Goal: Transaction & Acquisition: Purchase product/service

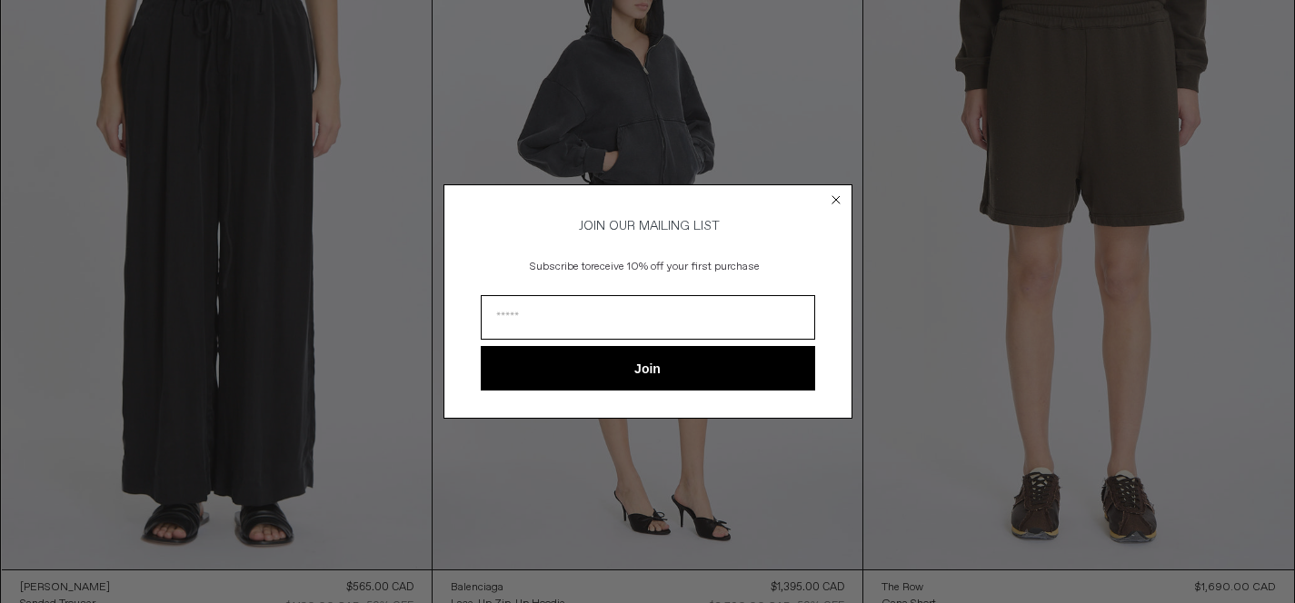
click at [834, 194] on circle "Close dialog" at bounding box center [835, 199] width 17 height 17
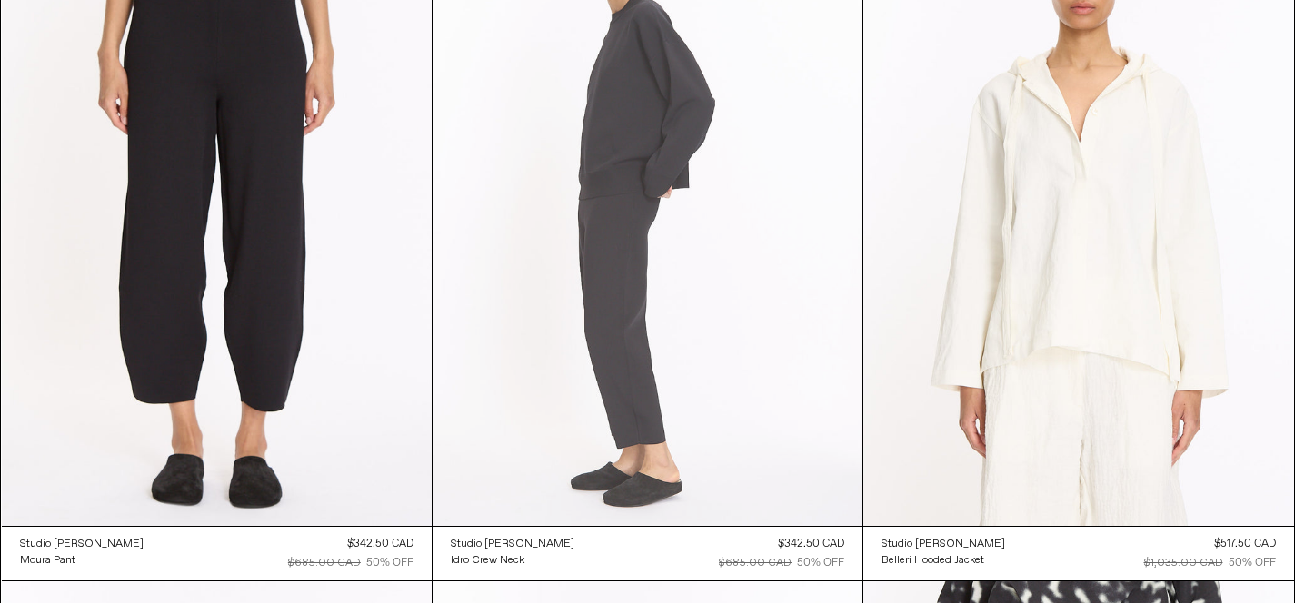
scroll to position [5138, 0]
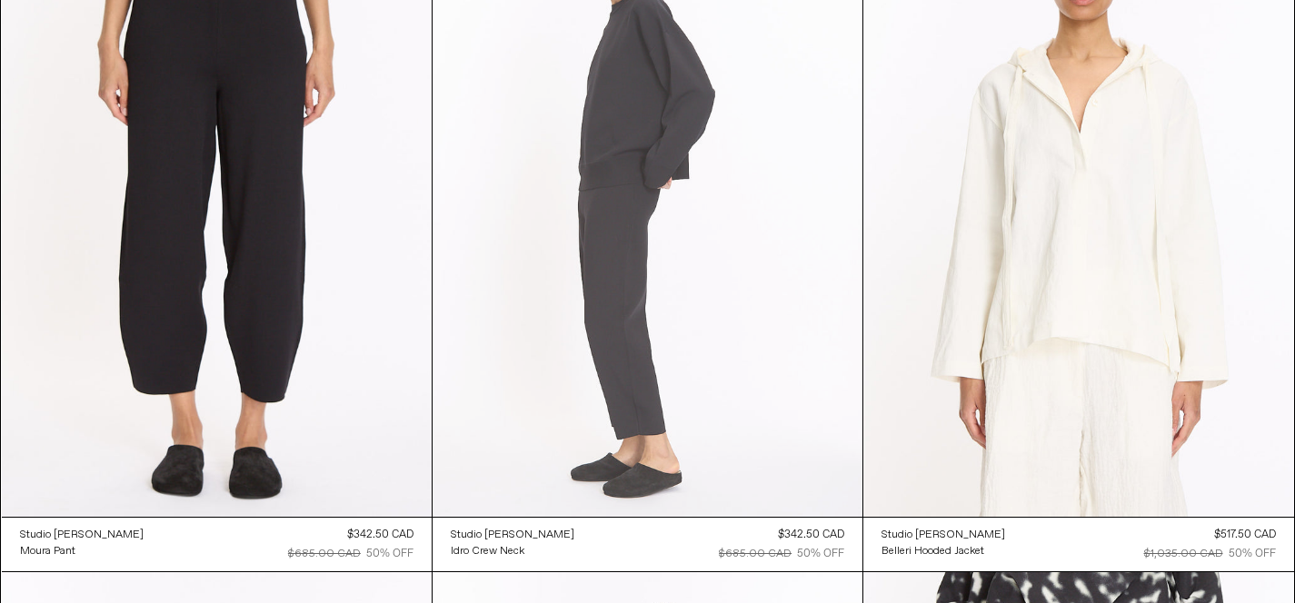
click at [744, 305] on at bounding box center [647, 194] width 430 height 645
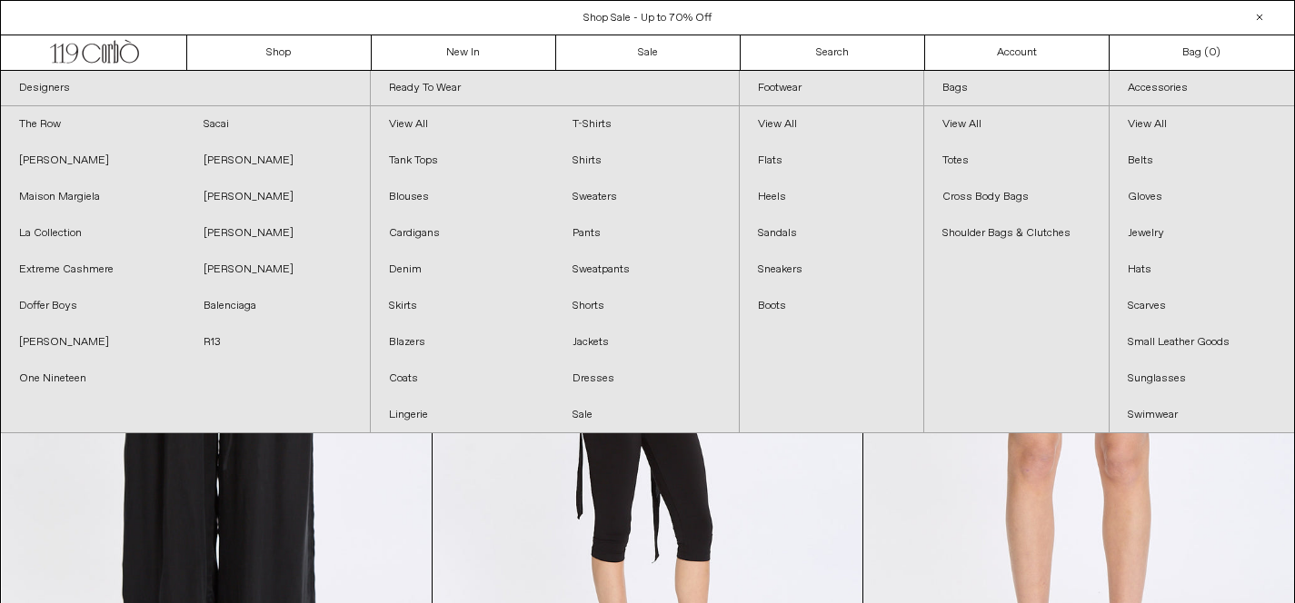
scroll to position [0, 0]
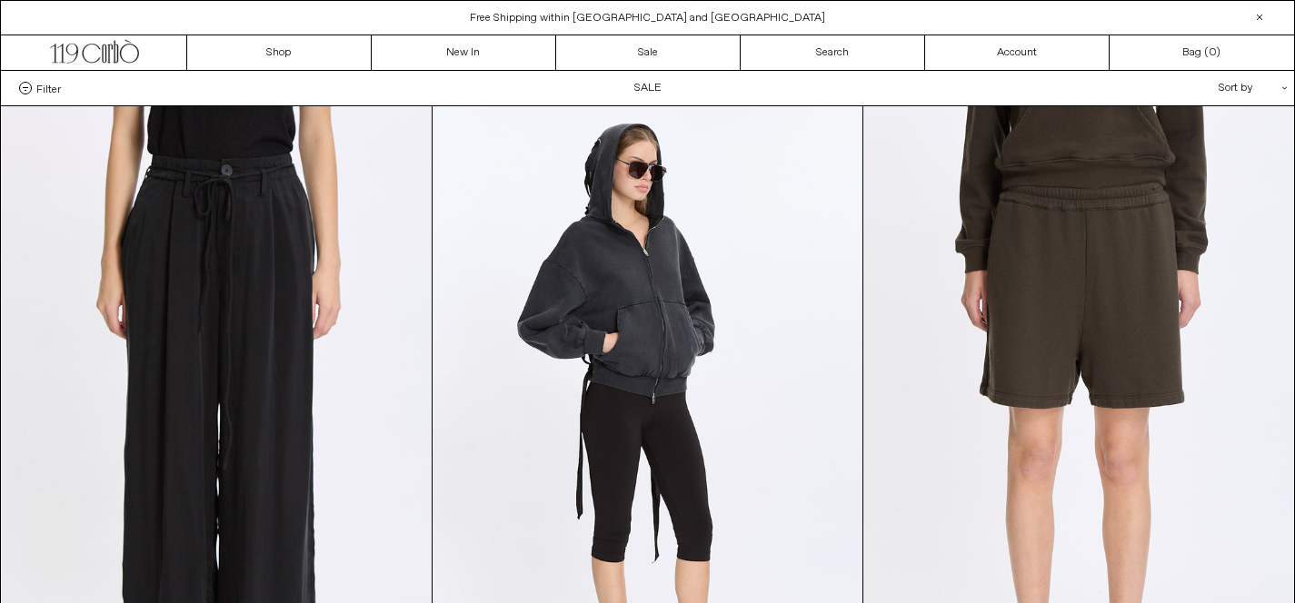
click at [1255, 92] on div "Sort by .cls-1{fill:#231f20}" at bounding box center [1194, 88] width 164 height 35
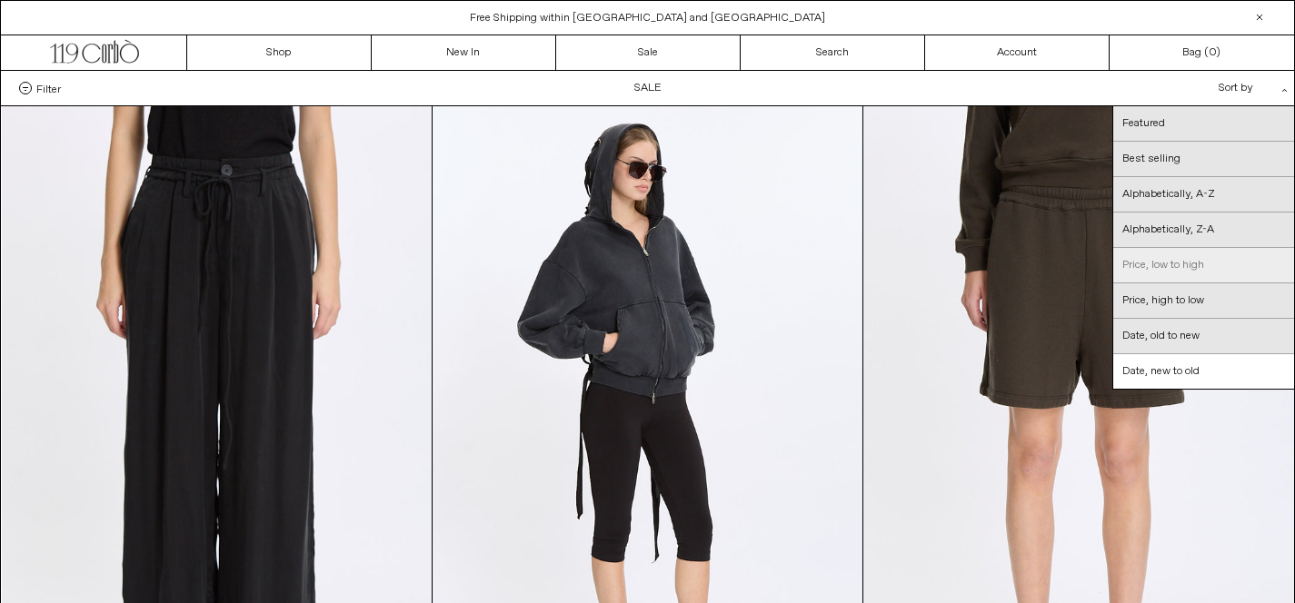
click at [1199, 268] on link "Price, low to high" at bounding box center [1203, 265] width 181 height 35
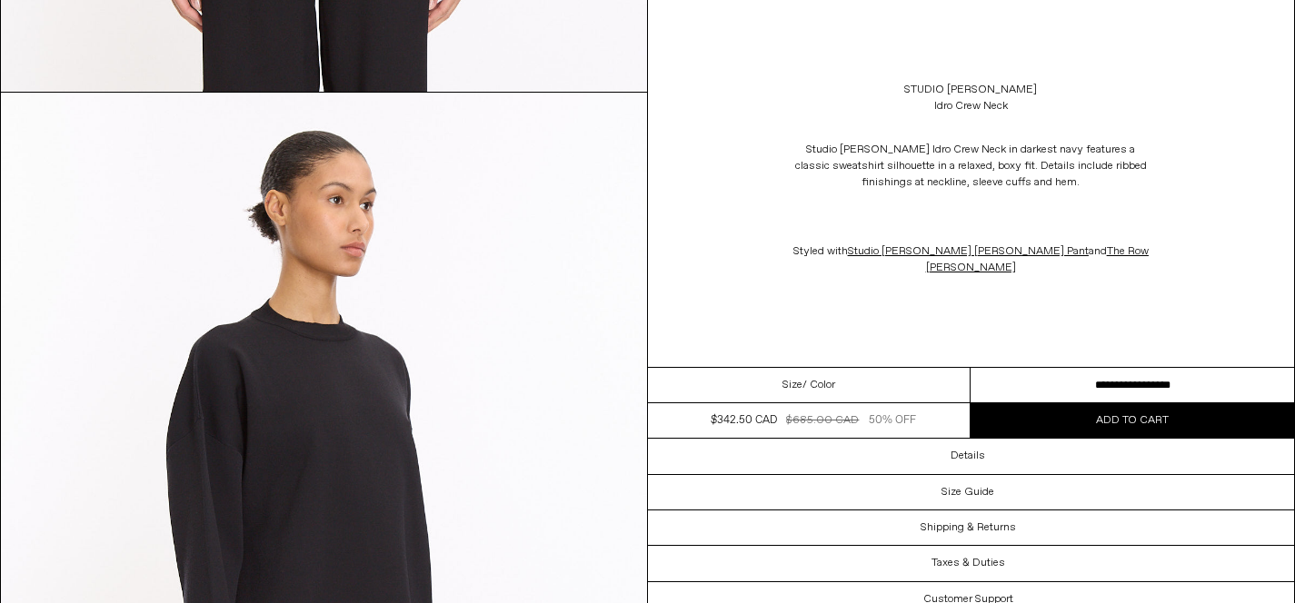
scroll to position [1680, 0]
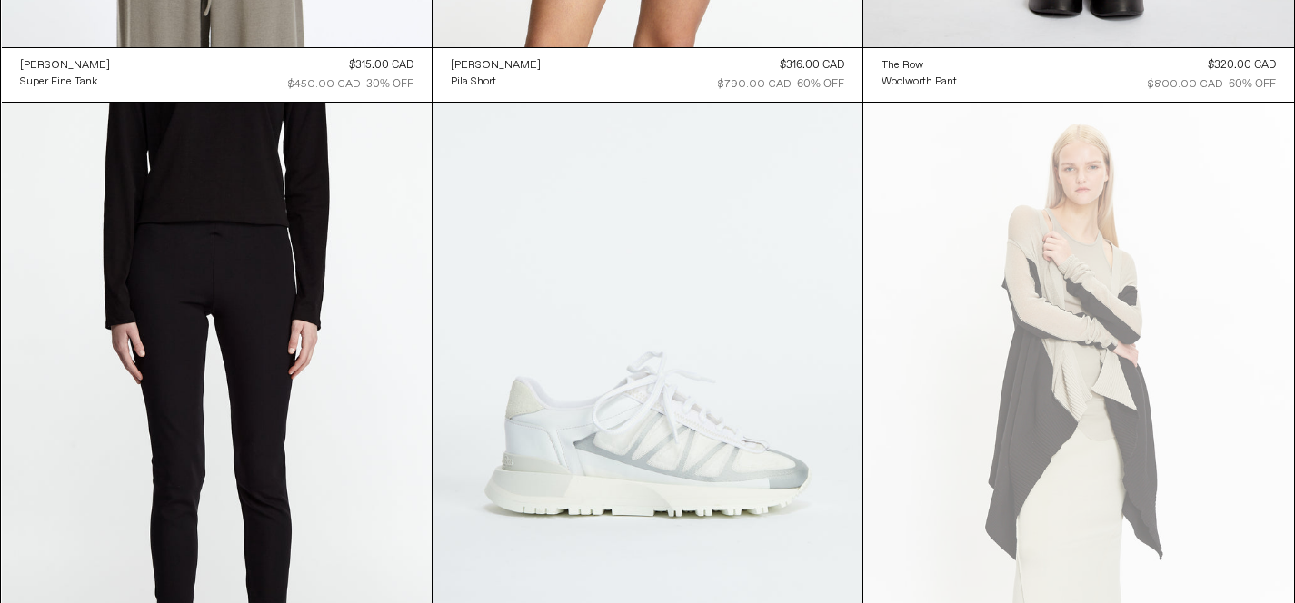
scroll to position [15229, 0]
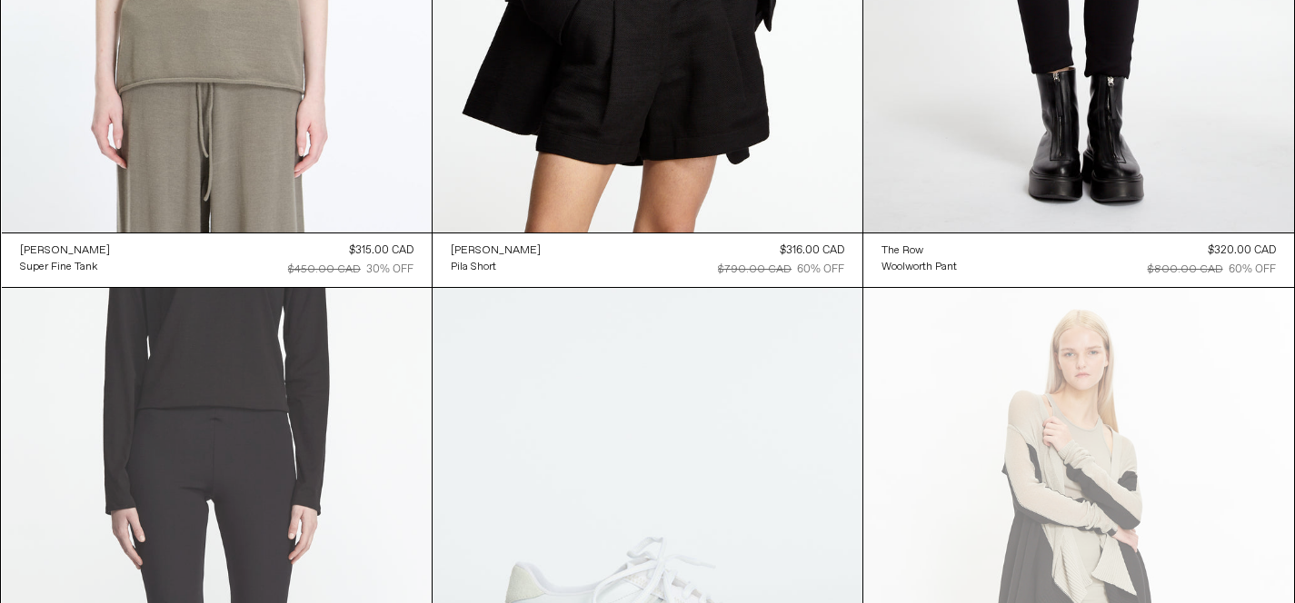
click at [293, 491] on at bounding box center [217, 610] width 430 height 645
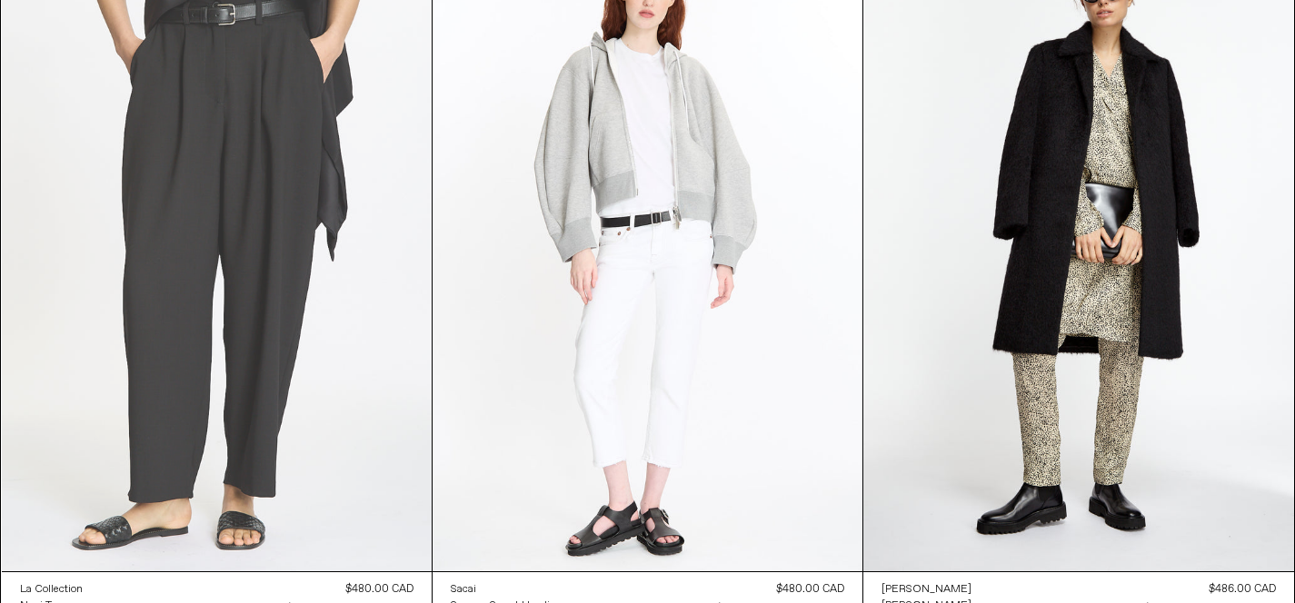
scroll to position [31005, 0]
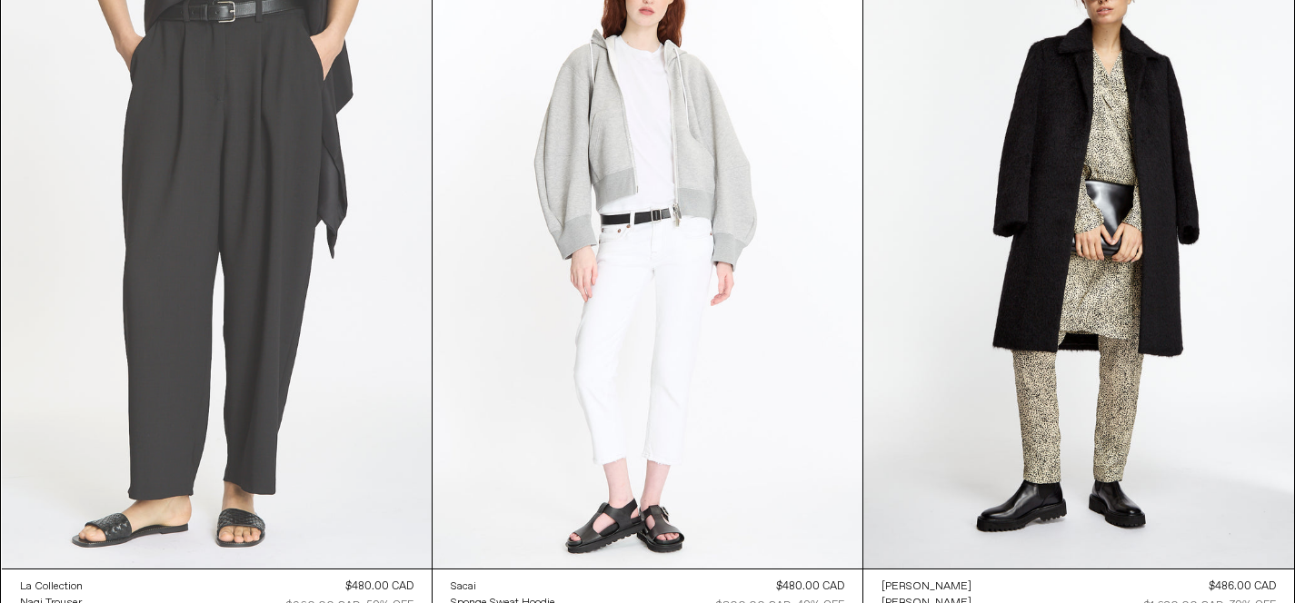
click at [339, 309] on at bounding box center [217, 246] width 430 height 645
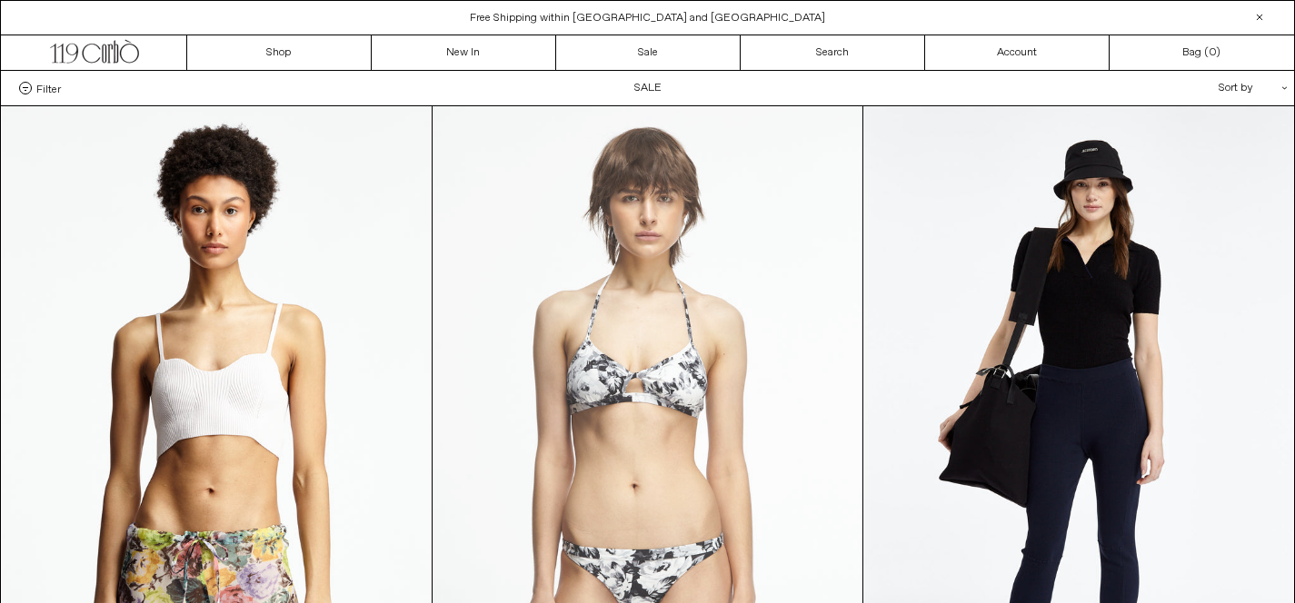
scroll to position [0, 0]
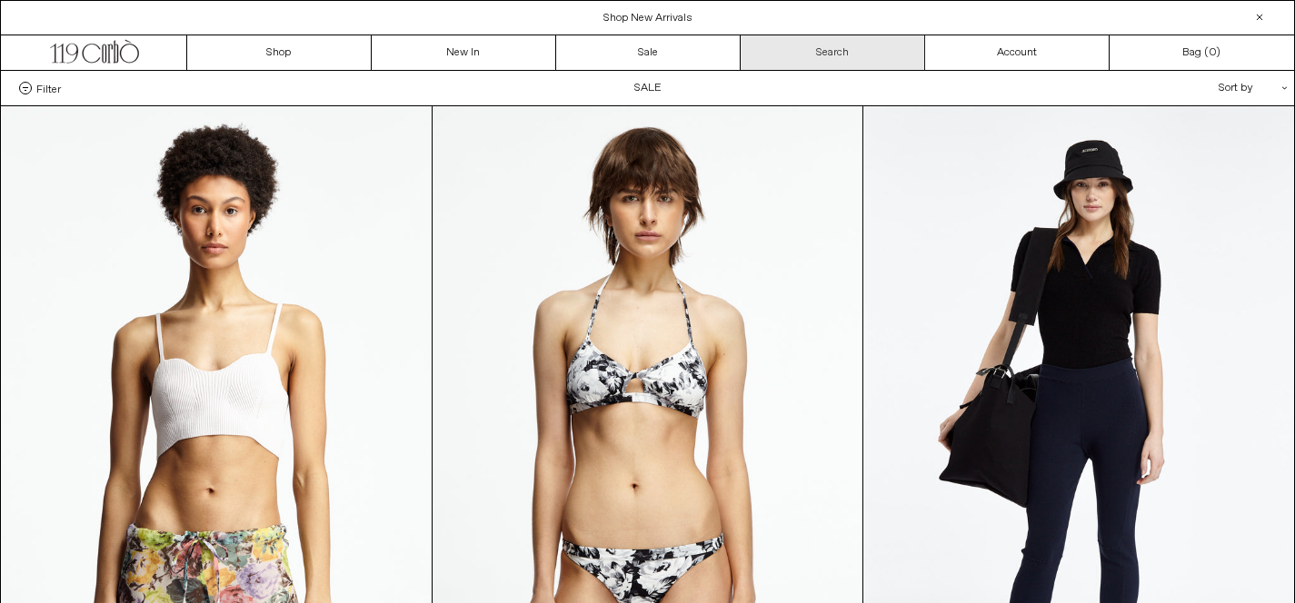
click at [794, 37] on link "Search" at bounding box center [832, 52] width 184 height 35
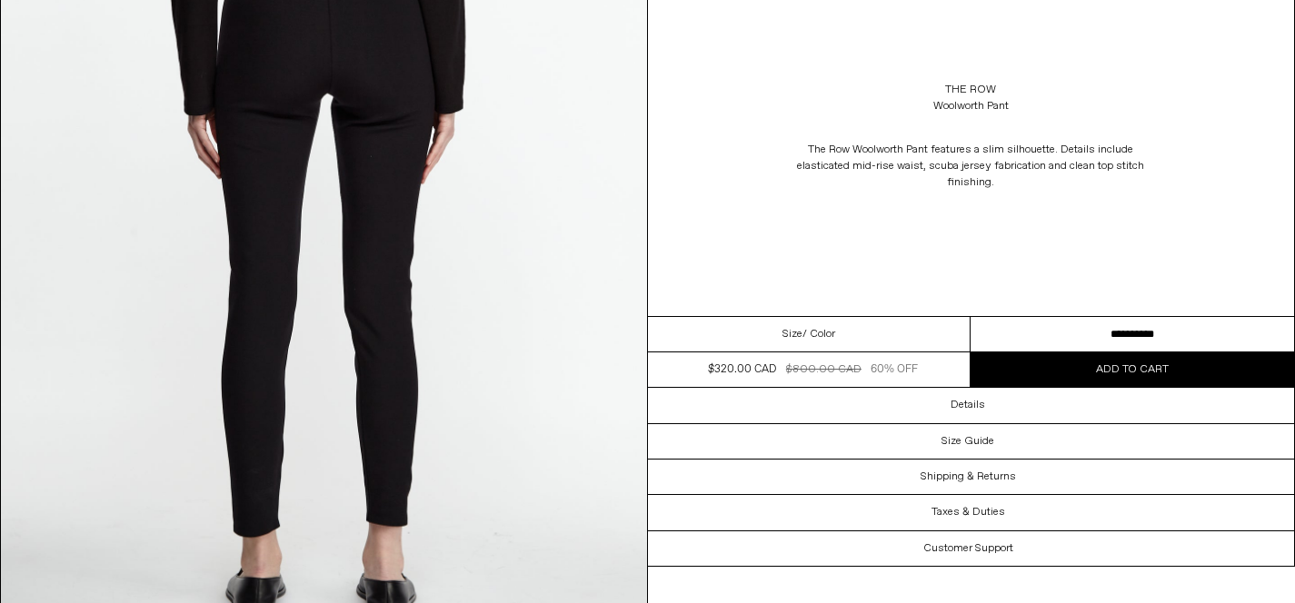
scroll to position [2679, 0]
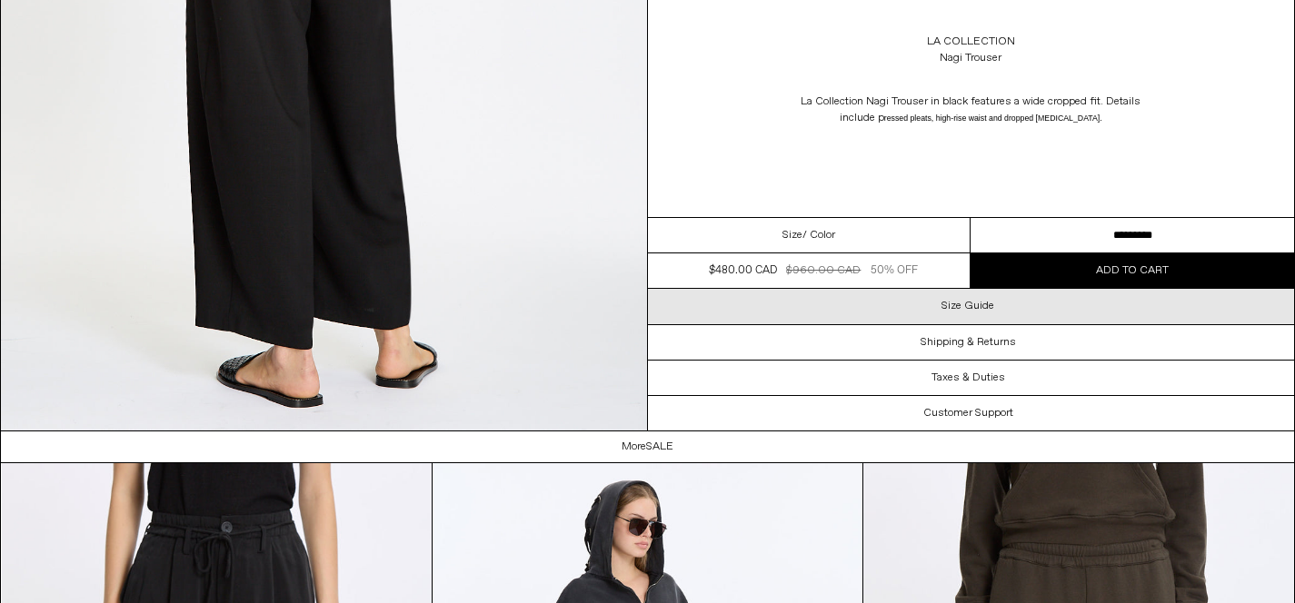
scroll to position [4522, 0]
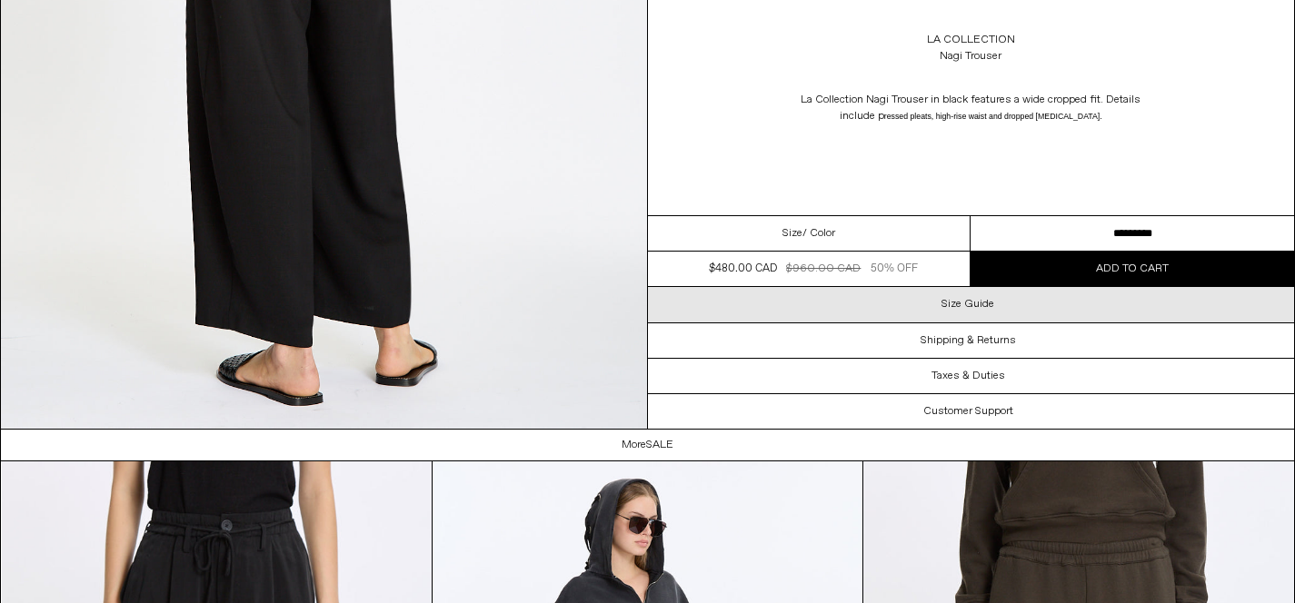
click at [869, 300] on div "Size Guide" at bounding box center [971, 304] width 647 height 35
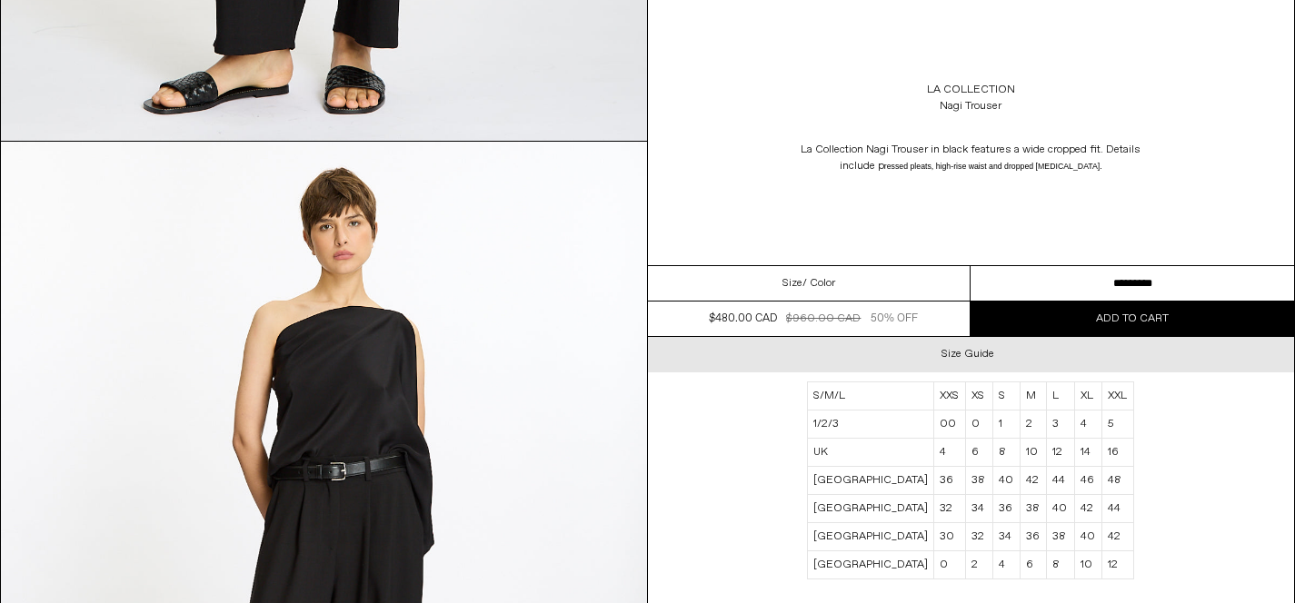
scroll to position [683, 0]
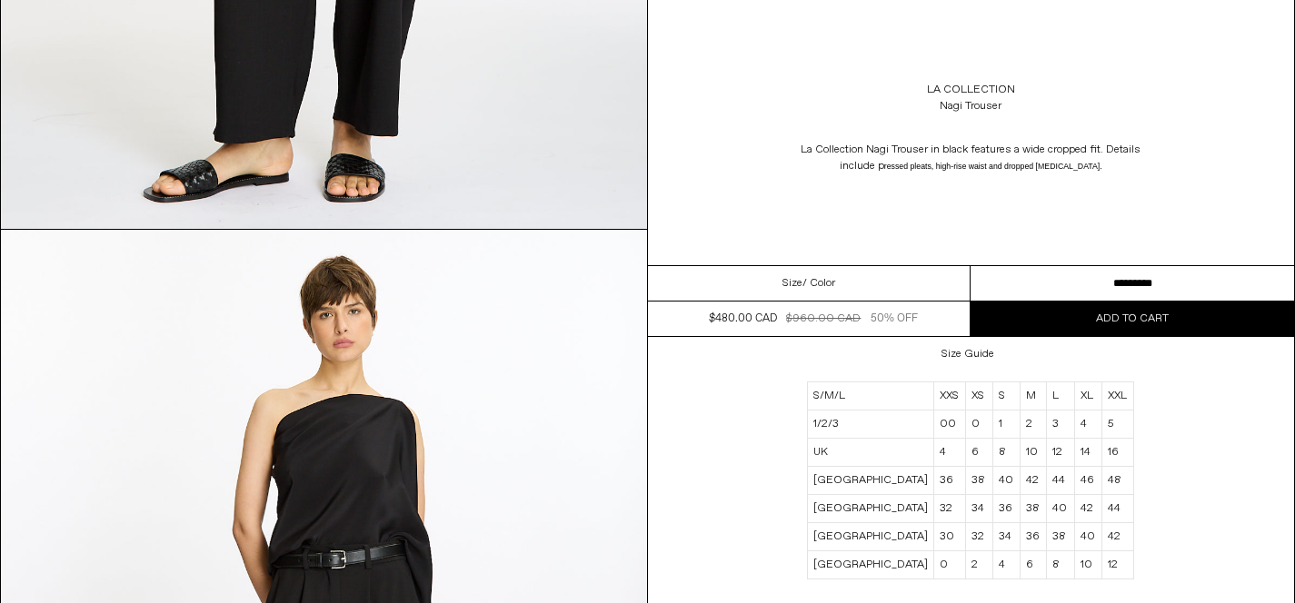
click at [1087, 319] on button "Add to cart" at bounding box center [1131, 319] width 323 height 35
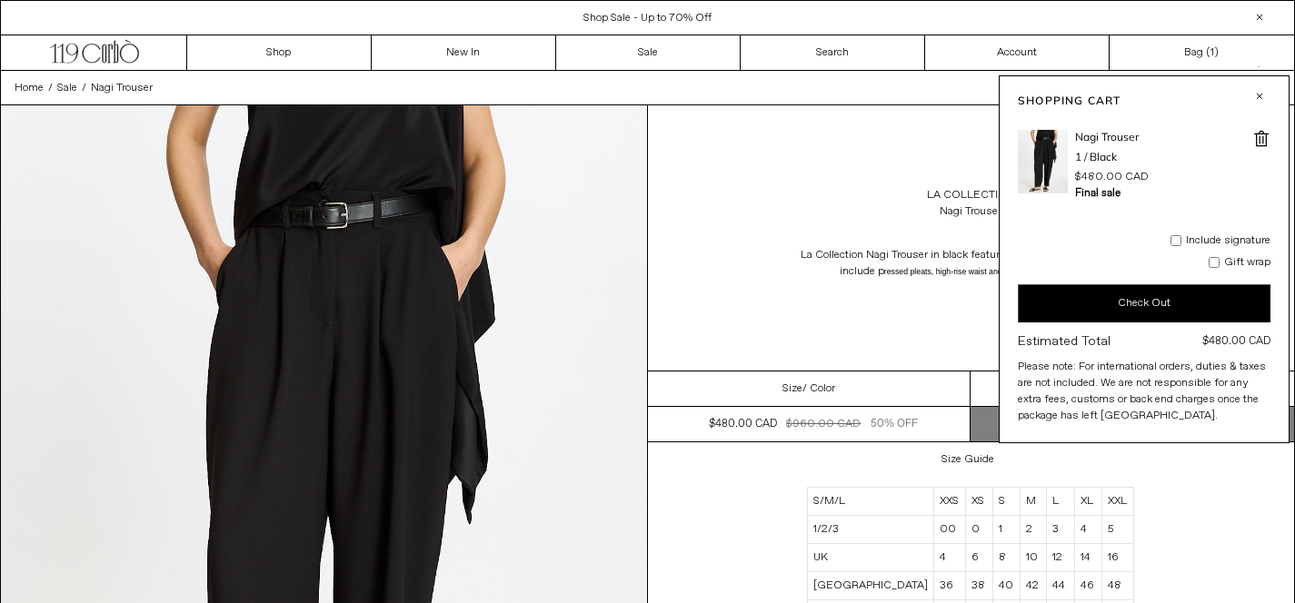
scroll to position [0, 0]
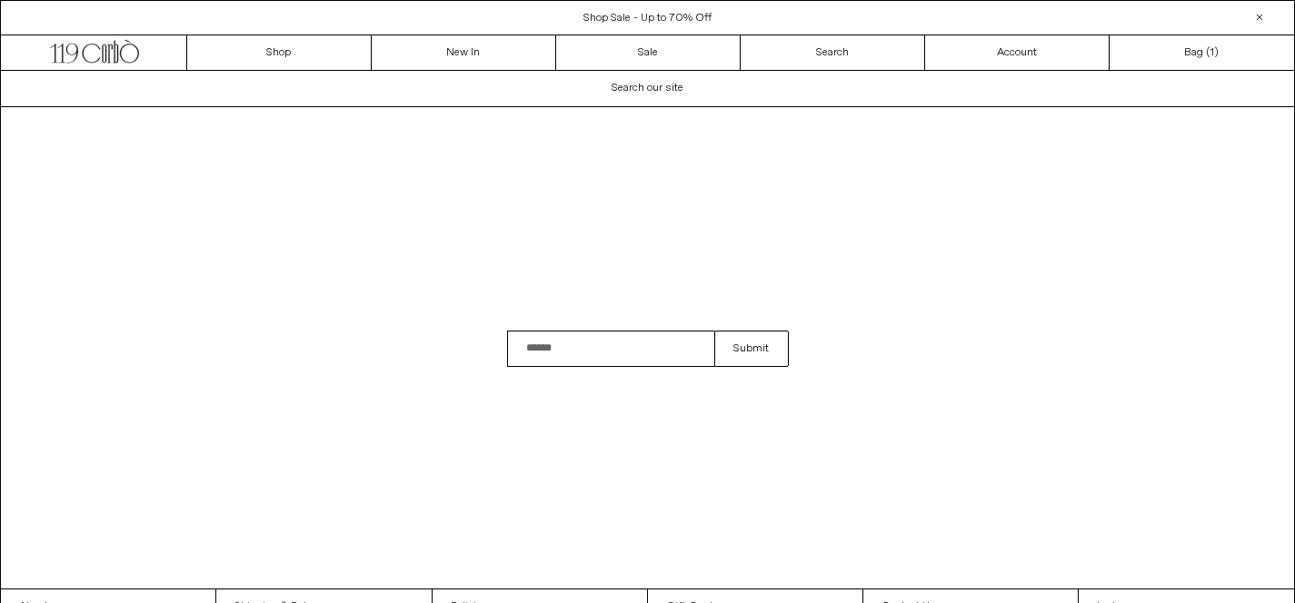
click at [608, 351] on input "Search" at bounding box center [611, 349] width 208 height 36
type input "*******"
click at [756, 347] on button "Submit" at bounding box center [751, 349] width 74 height 36
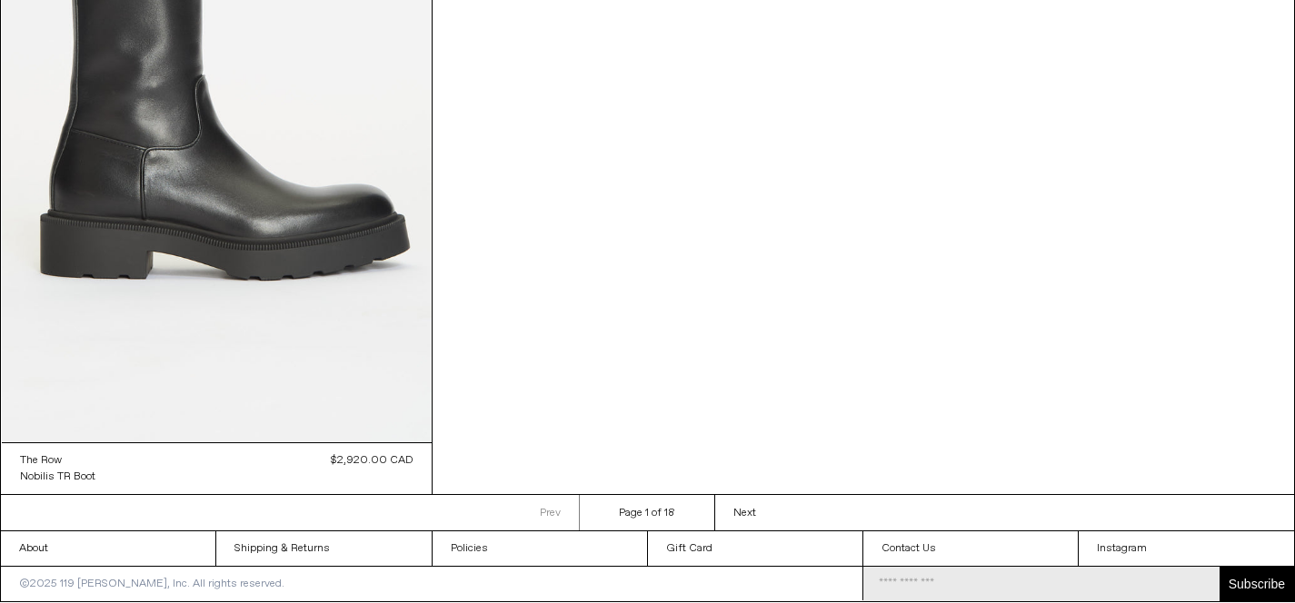
scroll to position [2533, 0]
click at [743, 513] on span "Next" at bounding box center [744, 514] width 23 height 15
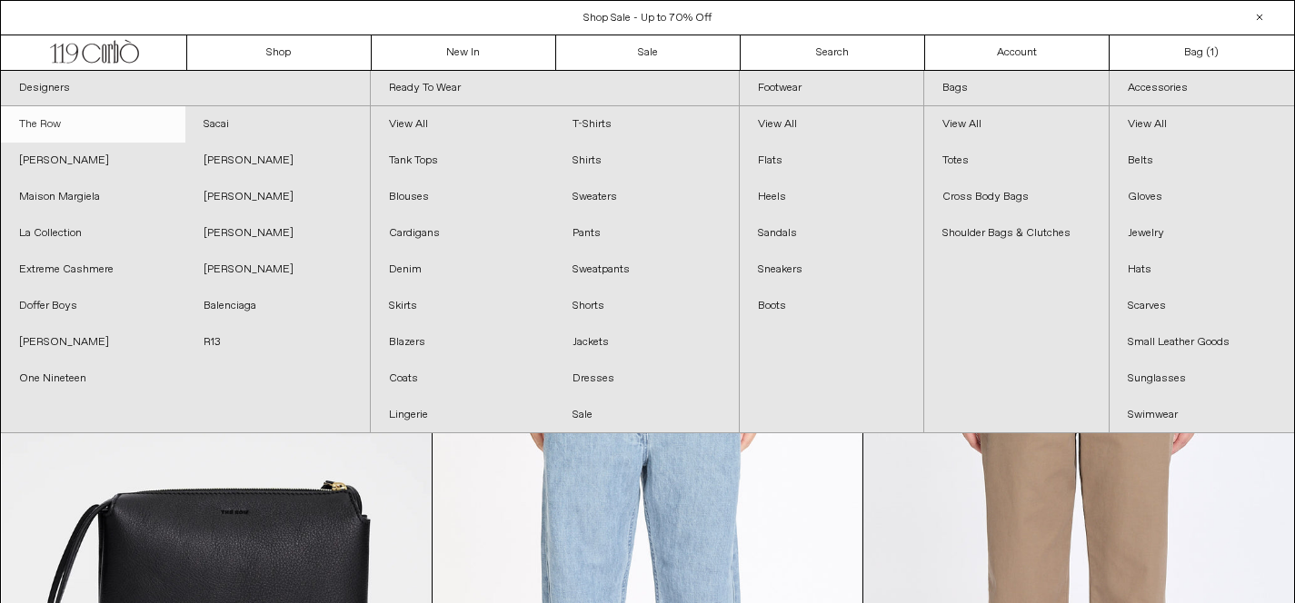
click at [61, 124] on link "The Row" at bounding box center [93, 124] width 184 height 36
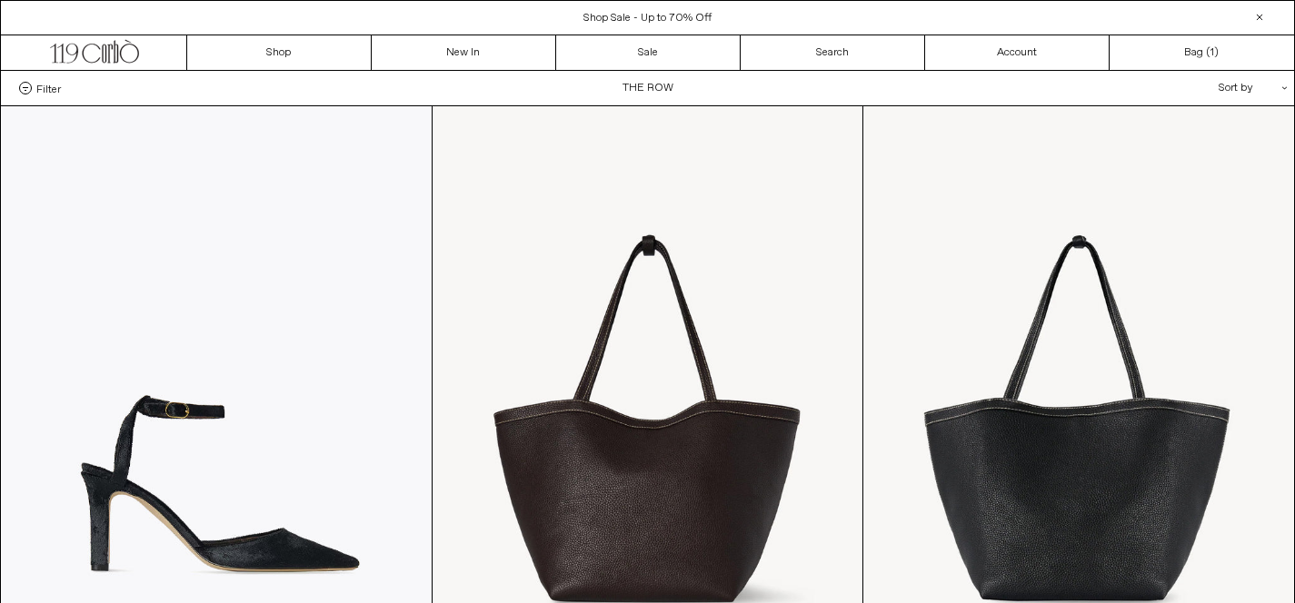
click at [1226, 90] on div "Sort by .cls-1{fill:#231f20}" at bounding box center [1194, 88] width 164 height 35
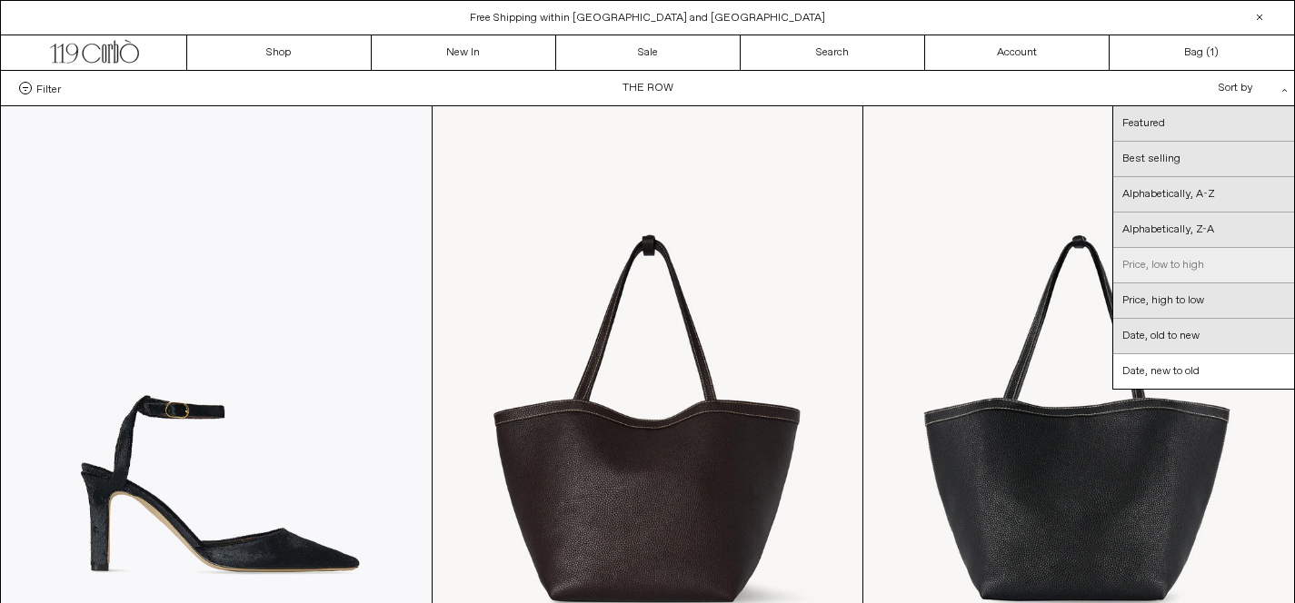
click at [1192, 274] on link "Price, low to high" at bounding box center [1203, 265] width 181 height 35
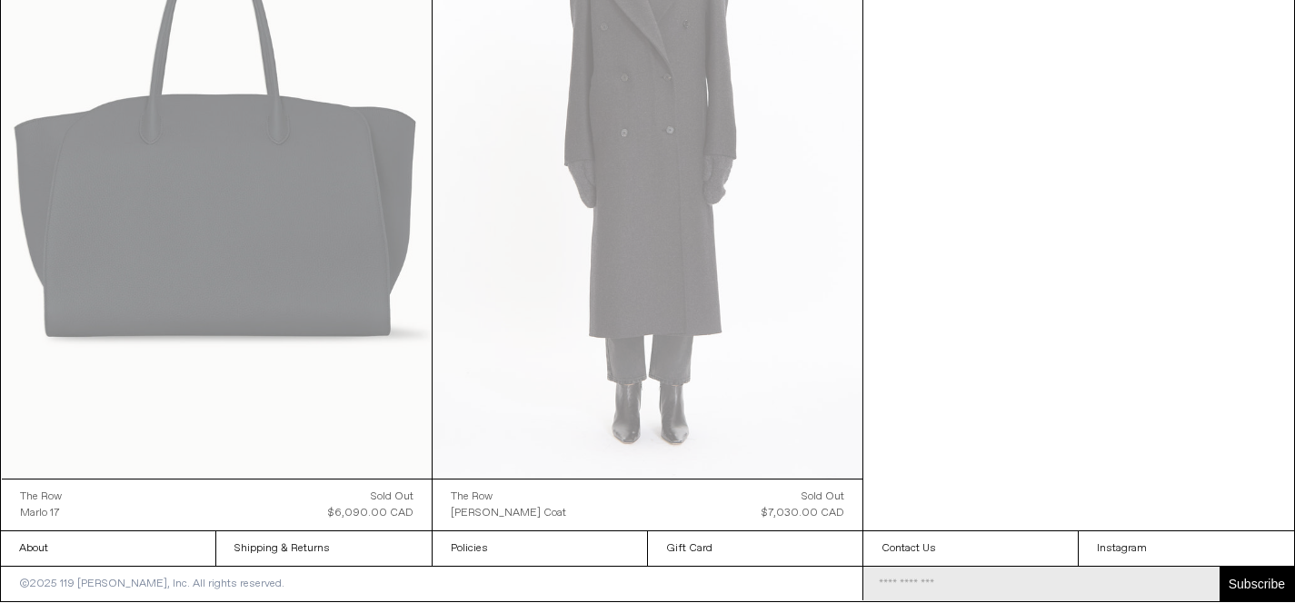
scroll to position [24707, 0]
